Goal: Information Seeking & Learning: Learn about a topic

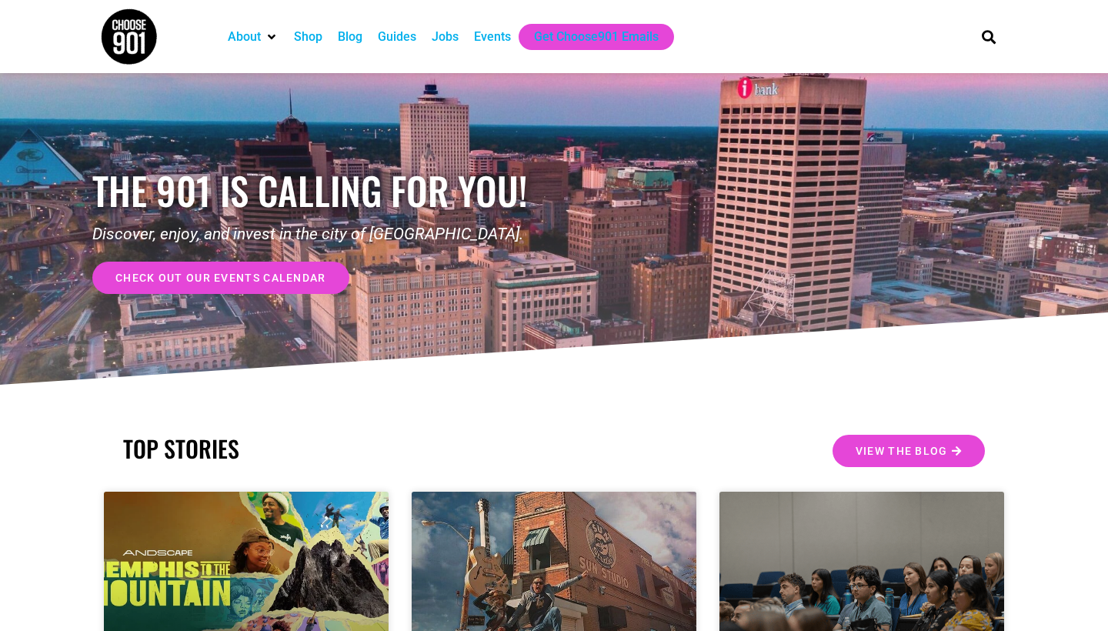
click at [454, 38] on div "Jobs" at bounding box center [445, 37] width 27 height 18
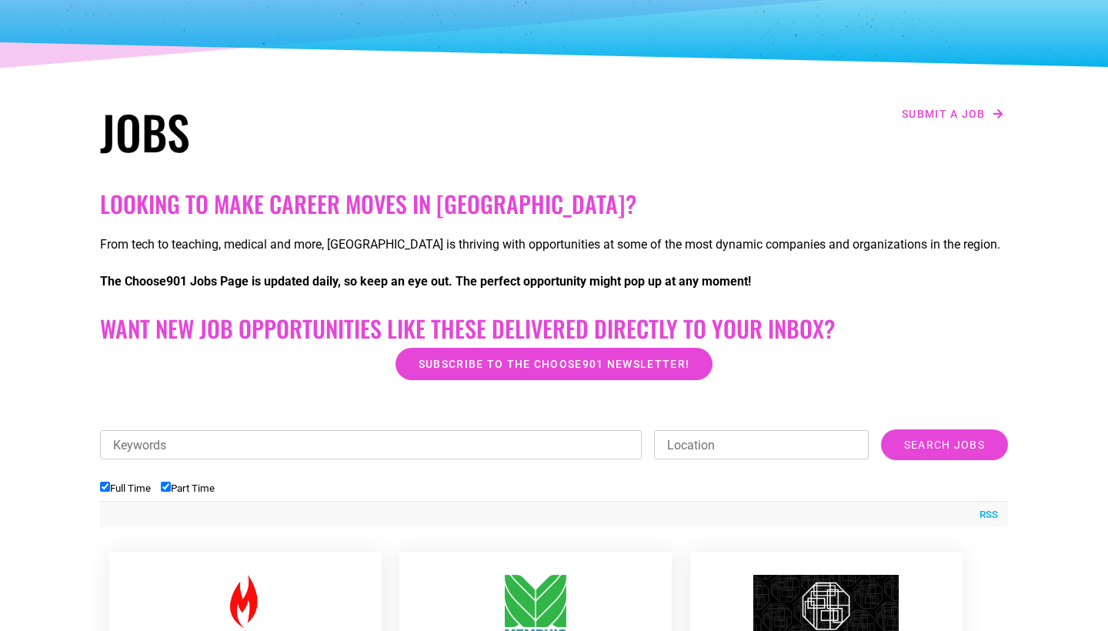
scroll to position [155, 0]
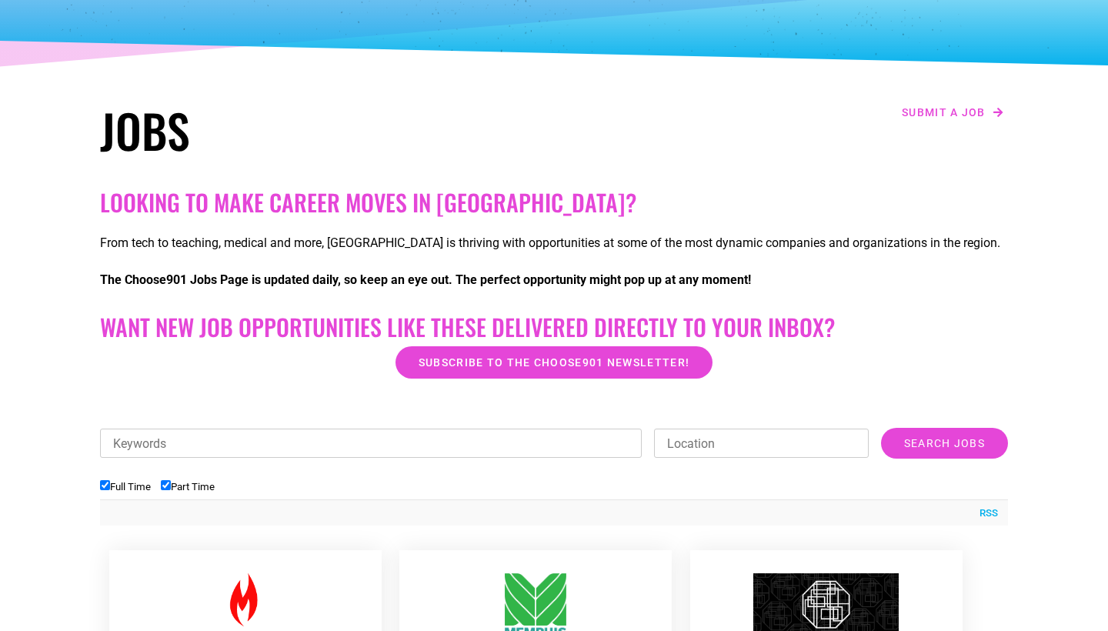
click at [171, 483] on input "Part Time" at bounding box center [166, 485] width 10 height 10
checkbox input "false"
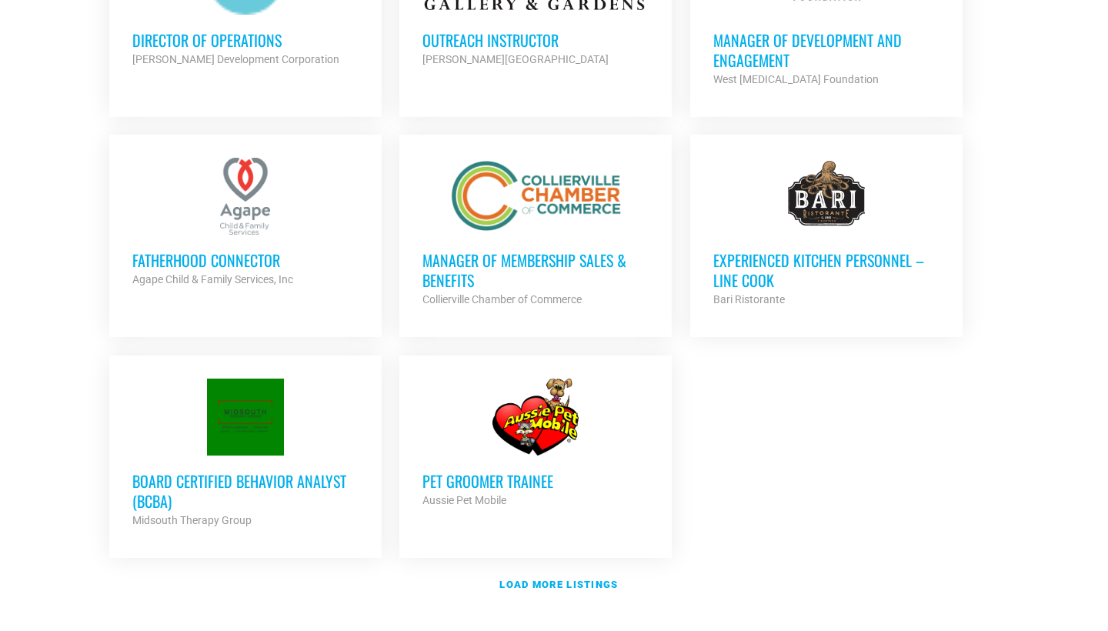
scroll to position [1685, 0]
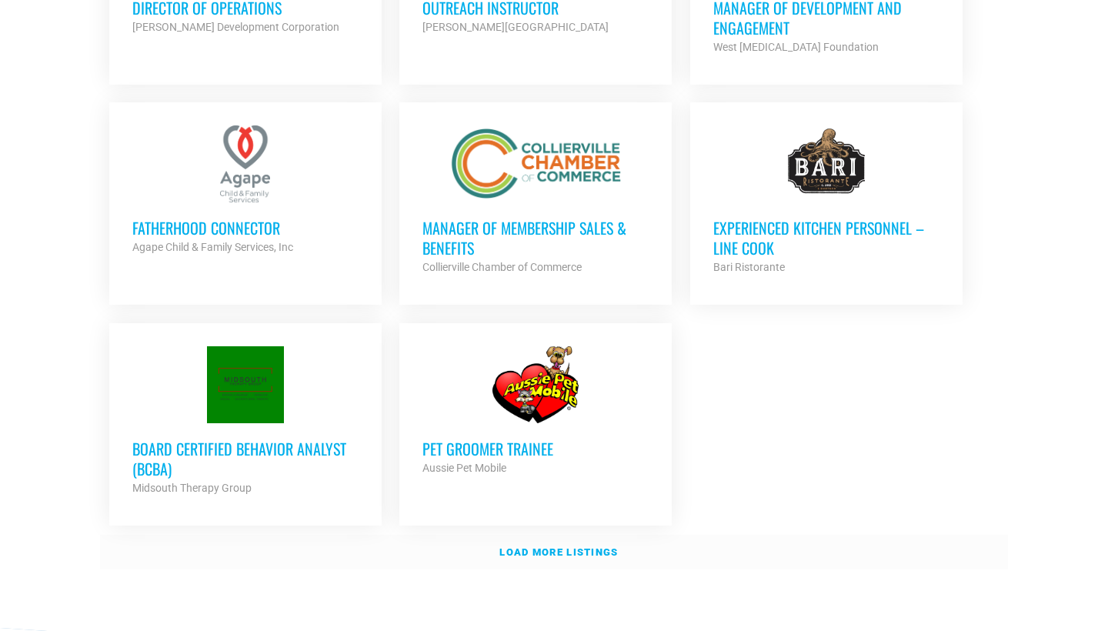
click at [547, 546] on strong "Load more listings" at bounding box center [558, 552] width 118 height 12
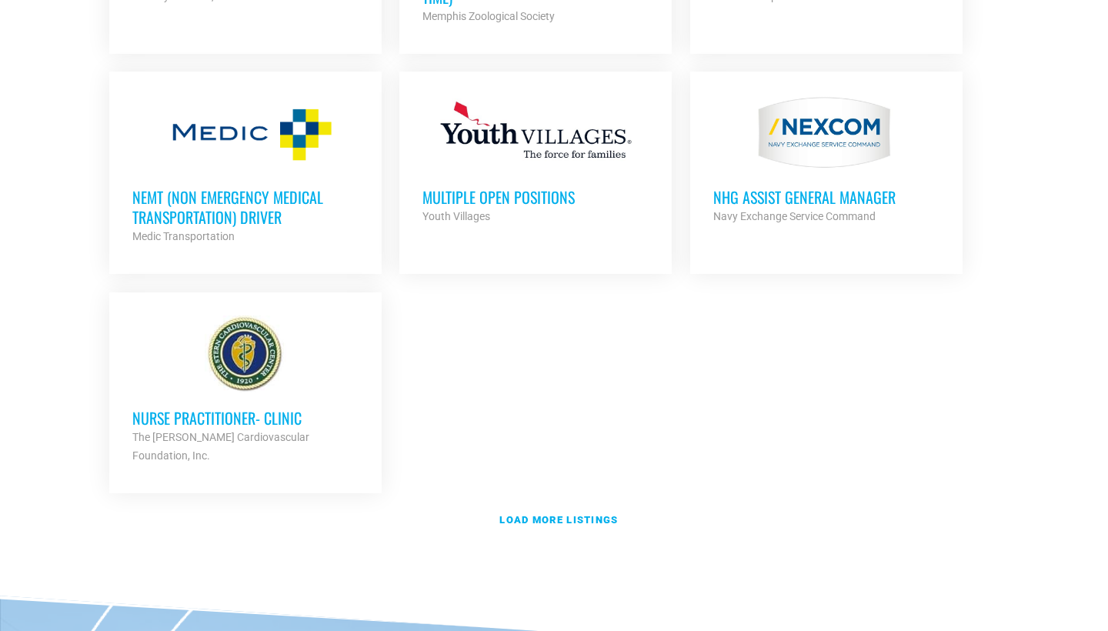
scroll to position [3261, 0]
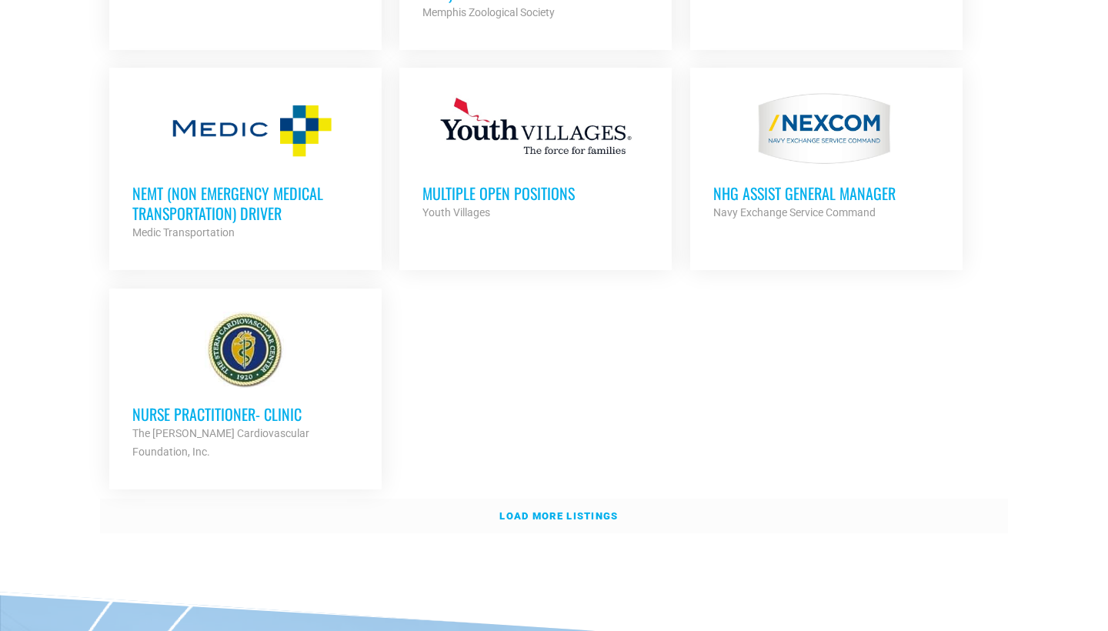
click at [538, 498] on link "Load more listings" at bounding box center [554, 515] width 908 height 35
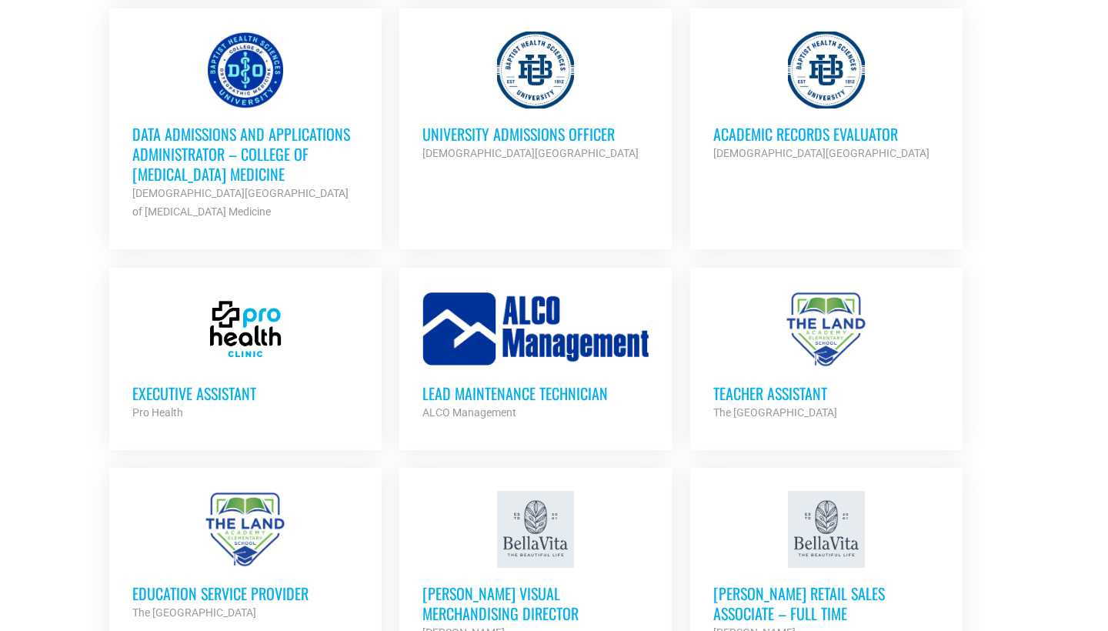
scroll to position [2219, 0]
click at [228, 387] on h3 "Executive Assistant" at bounding box center [245, 394] width 226 height 20
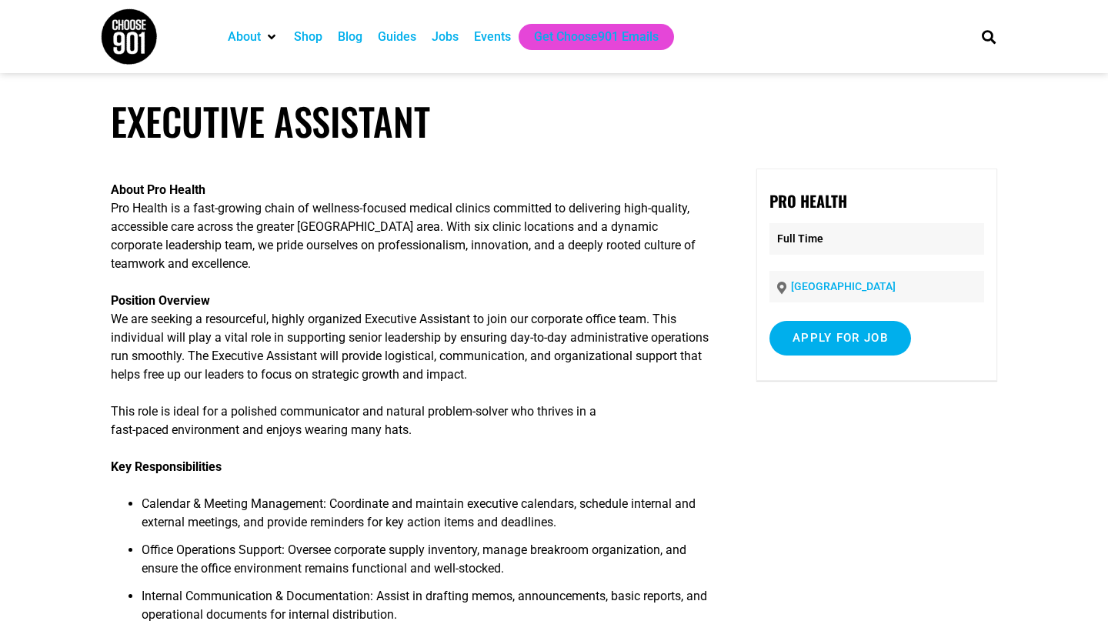
click at [453, 33] on div "Jobs" at bounding box center [445, 37] width 27 height 18
